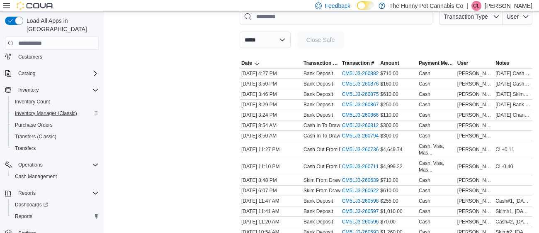
scroll to position [138, 0]
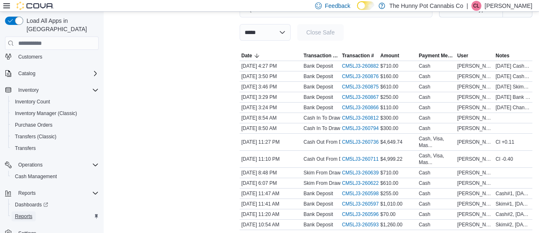
click at [24, 213] on span "Reports" at bounding box center [23, 216] width 17 height 7
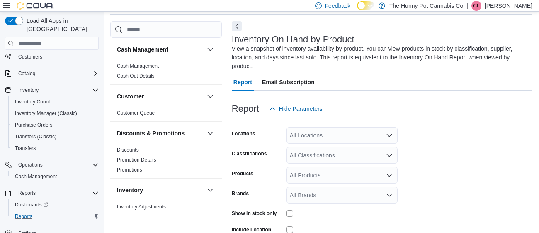
scroll to position [36, 0]
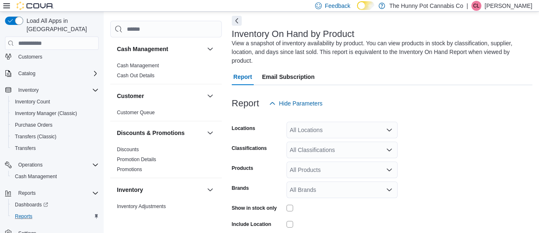
click at [387, 129] on icon "Open list of options" at bounding box center [389, 130] width 5 height 2
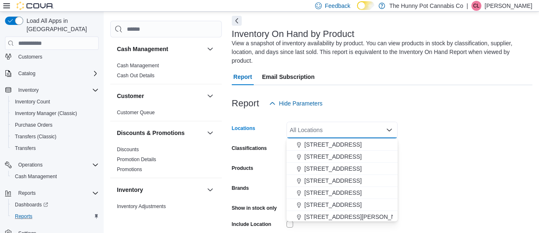
scroll to position [347, 0]
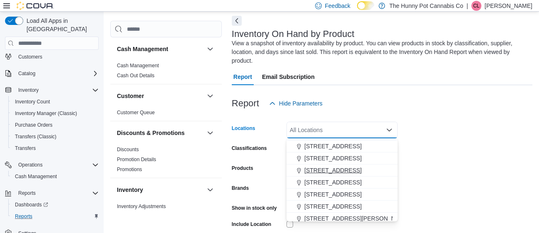
click at [328, 171] on span "[STREET_ADDRESS]" at bounding box center [332, 170] width 57 height 8
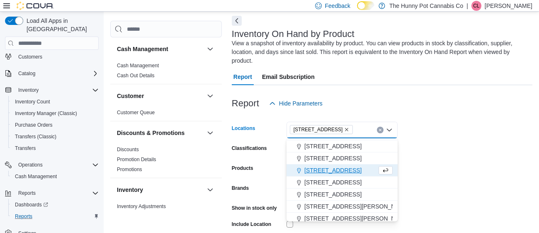
click at [455, 161] on form "Locations [STREET_ADDRESS] Selected. [STREET_ADDRESS] Press Backspace to delete…" at bounding box center [382, 199] width 301 height 174
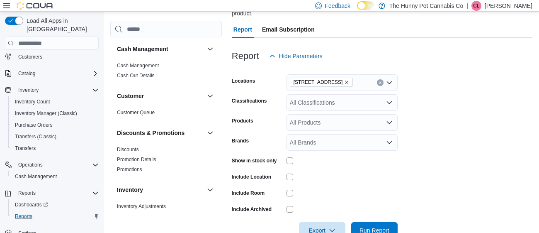
scroll to position [105, 0]
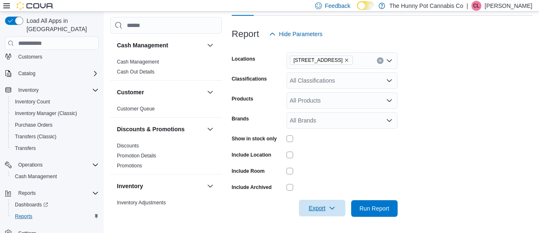
click at [313, 209] on span "Export" at bounding box center [322, 207] width 36 height 17
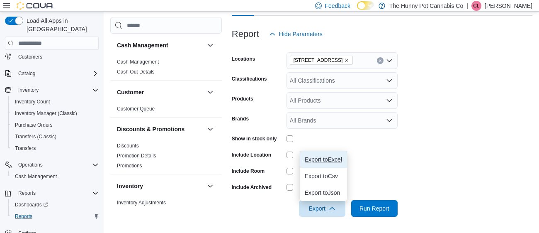
click at [338, 160] on span "Export to Excel" at bounding box center [323, 159] width 37 height 7
